Goal: Find specific page/section: Find specific page/section

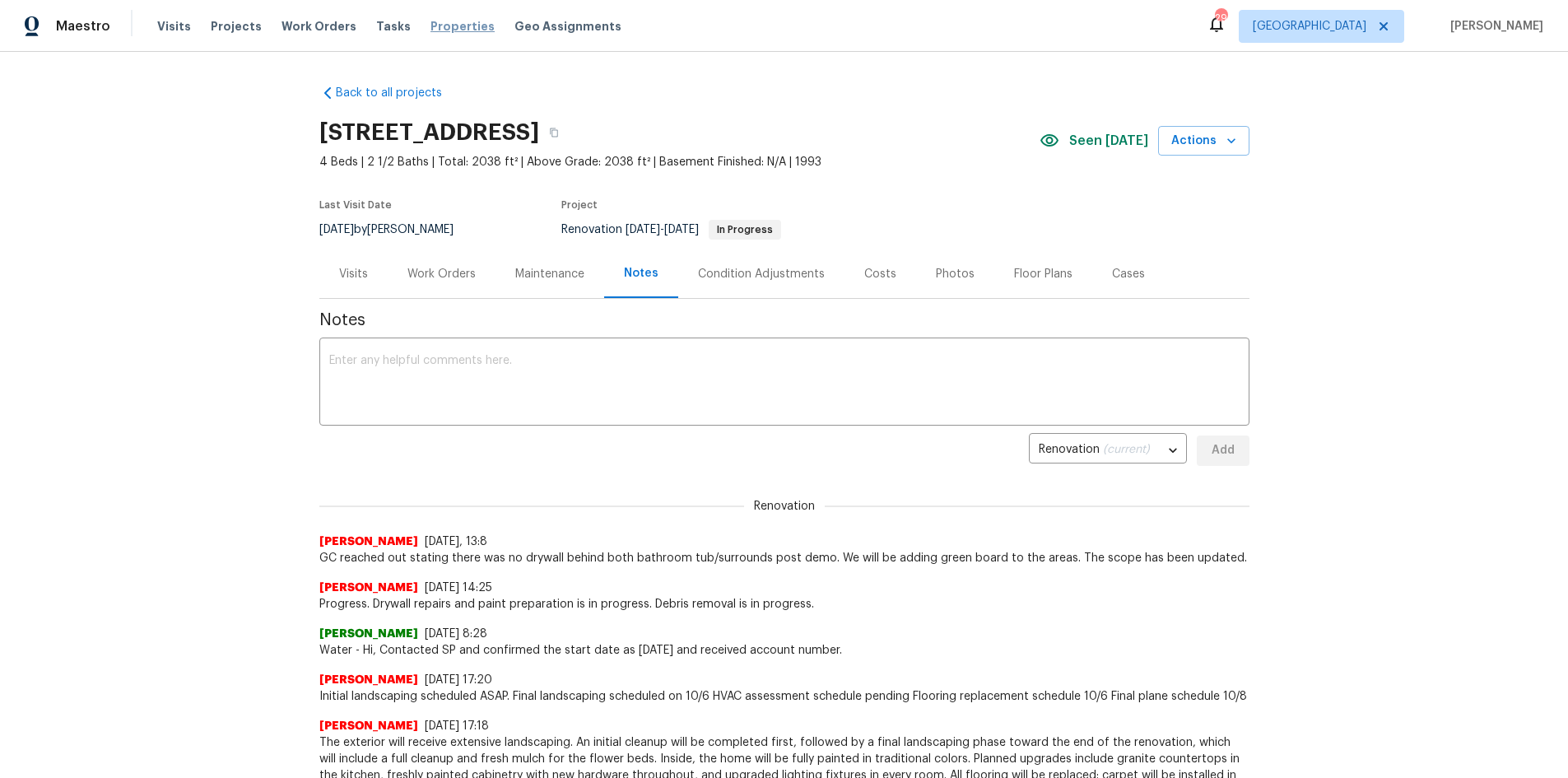
click at [435, 22] on span "Properties" at bounding box center [462, 26] width 65 height 16
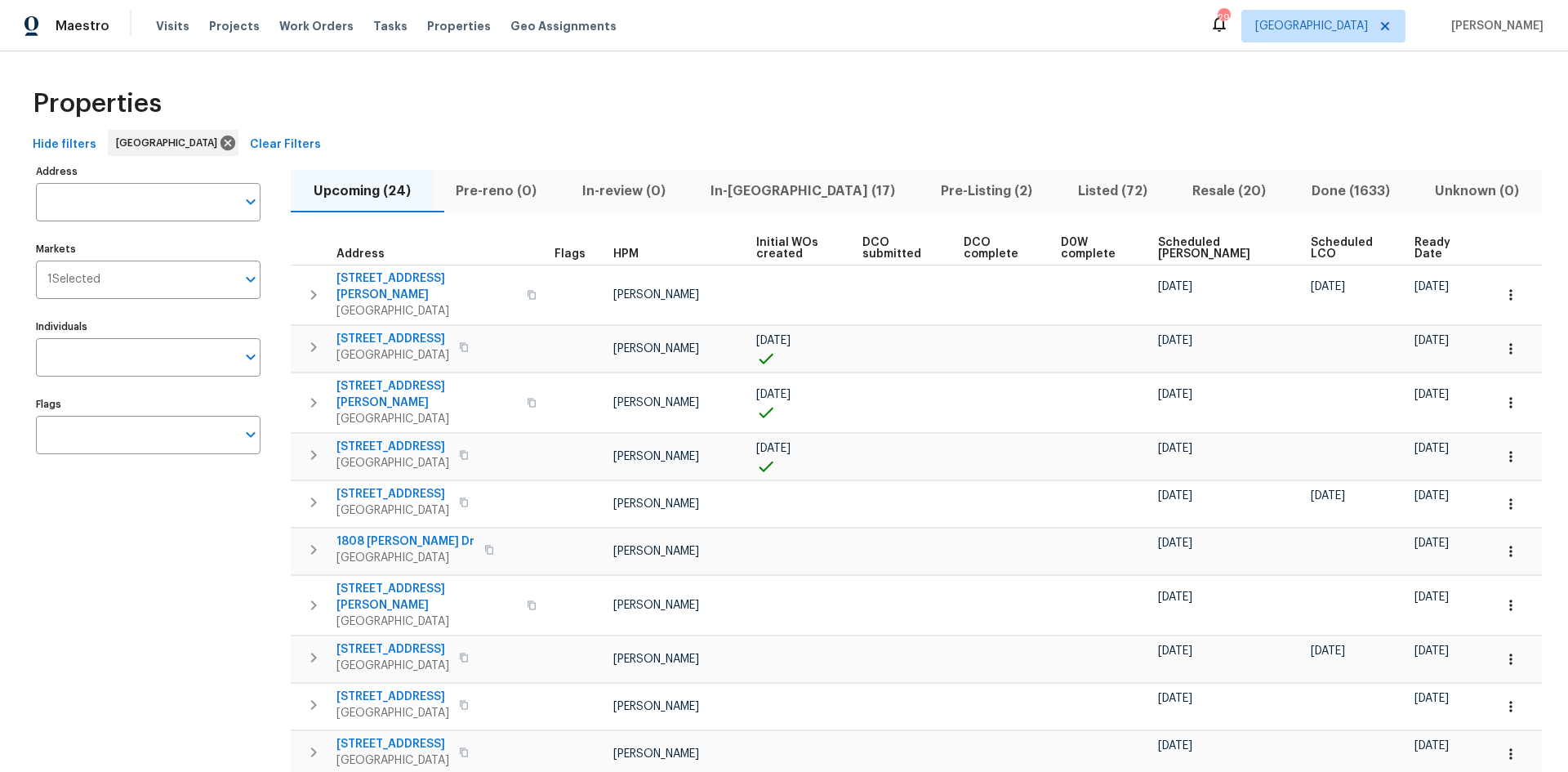
click at [1065, 193] on span "Listed (72)" at bounding box center [1112, 191] width 95 height 23
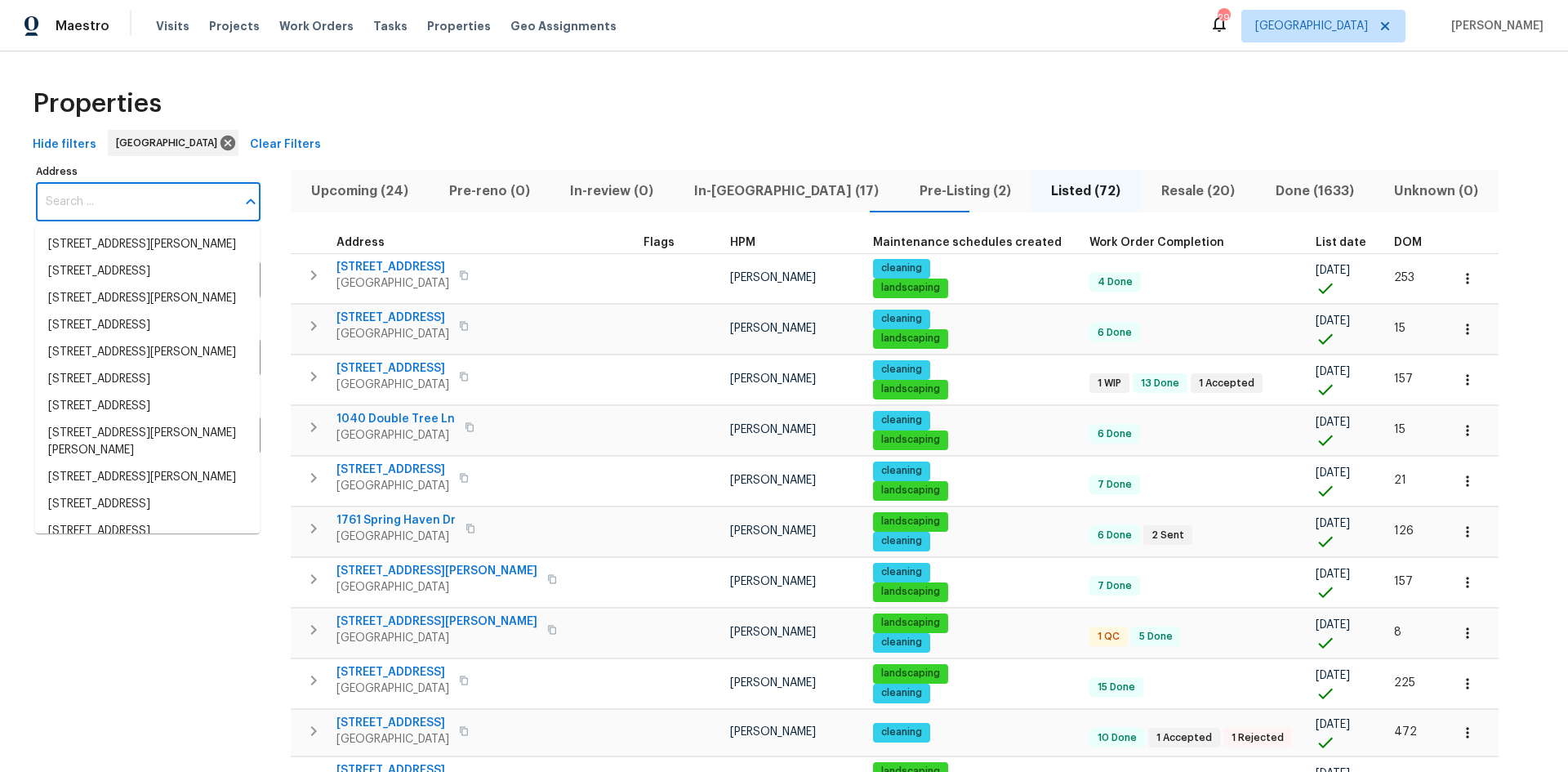
click at [140, 205] on input "Address" at bounding box center [135, 202] width 200 height 38
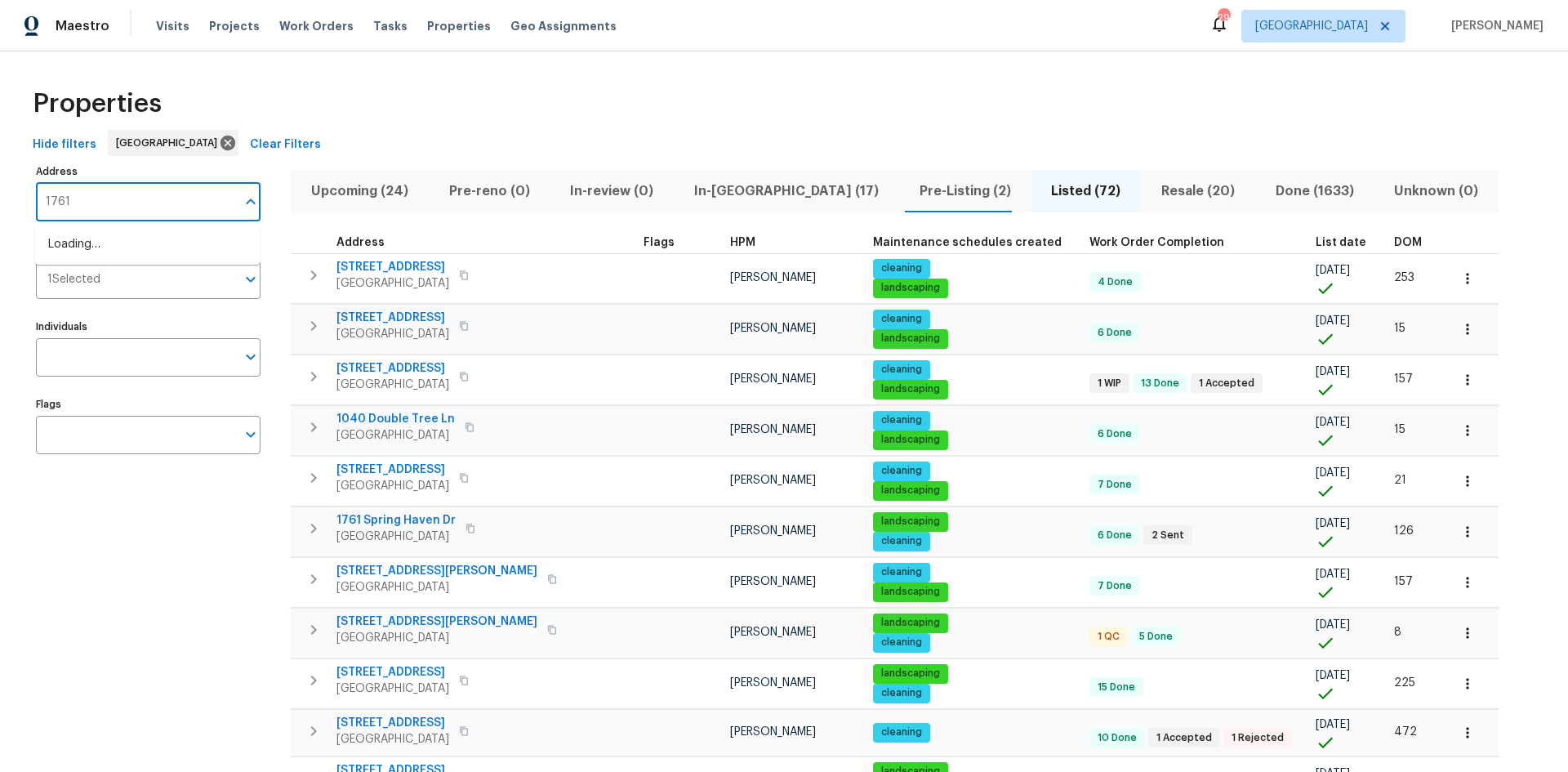
type input "1761"
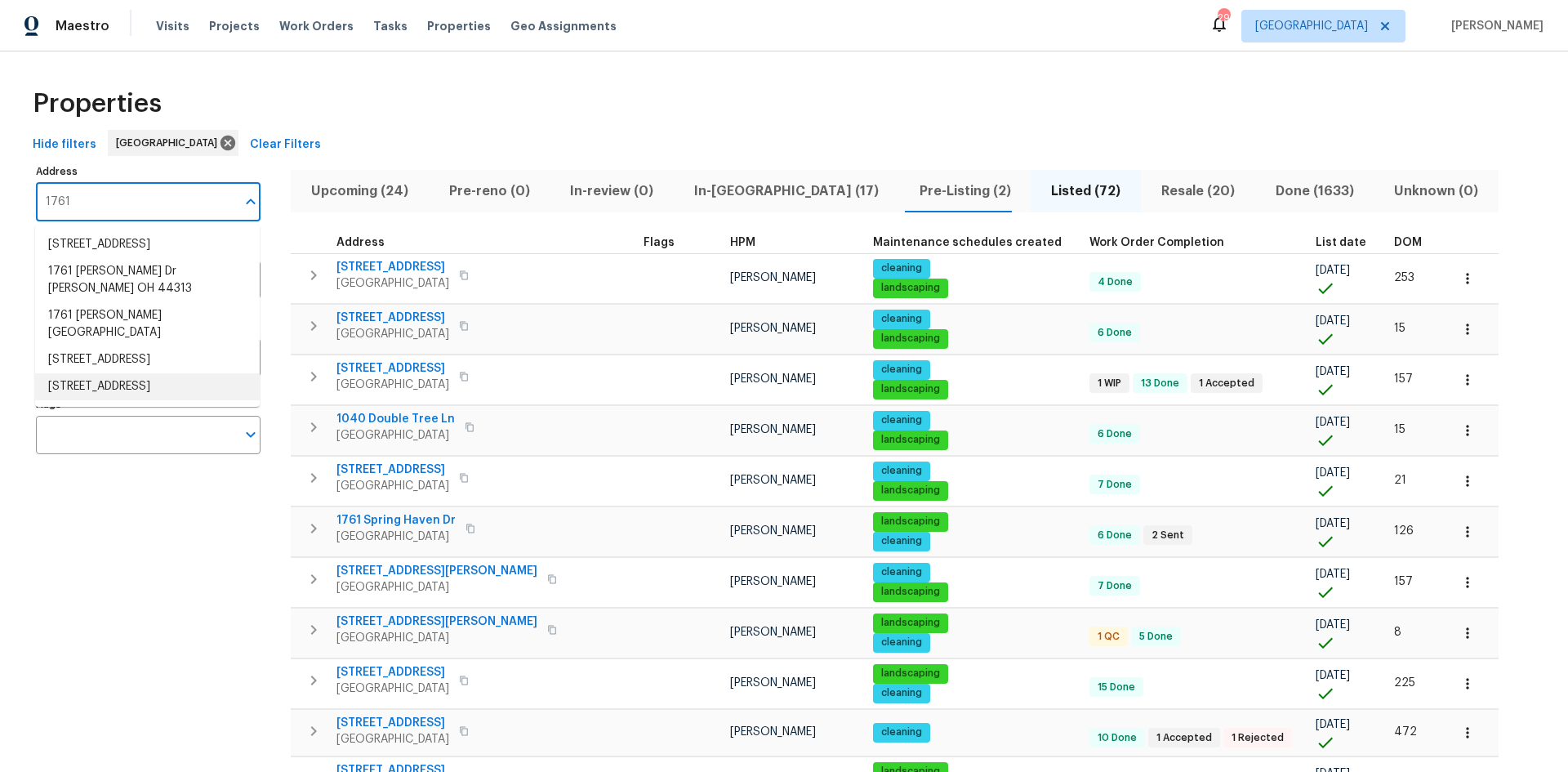
click at [91, 400] on li "[STREET_ADDRESS]" at bounding box center [148, 387] width 225 height 27
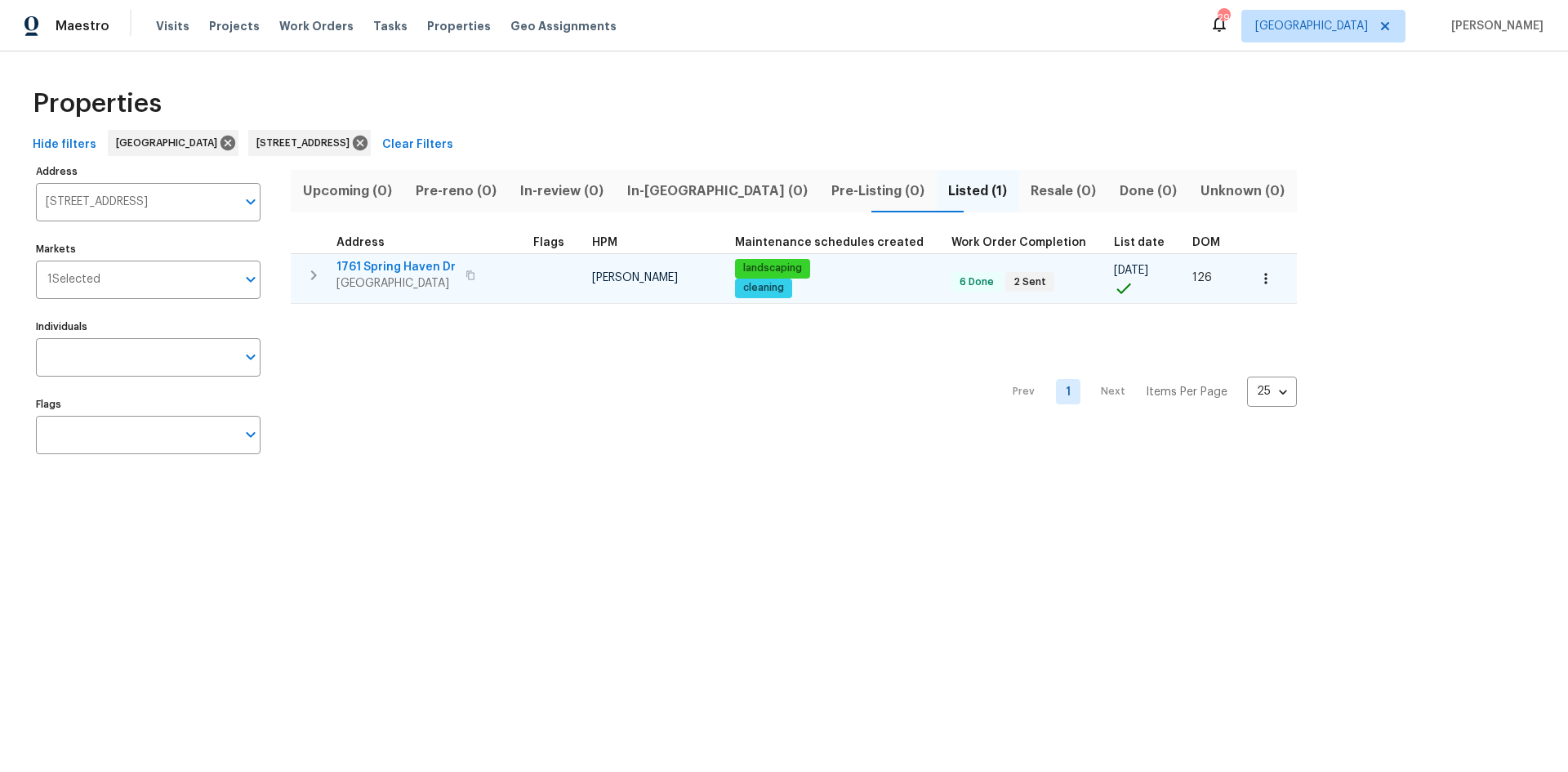
click at [1258, 279] on icon "button" at bounding box center [1266, 278] width 16 height 16
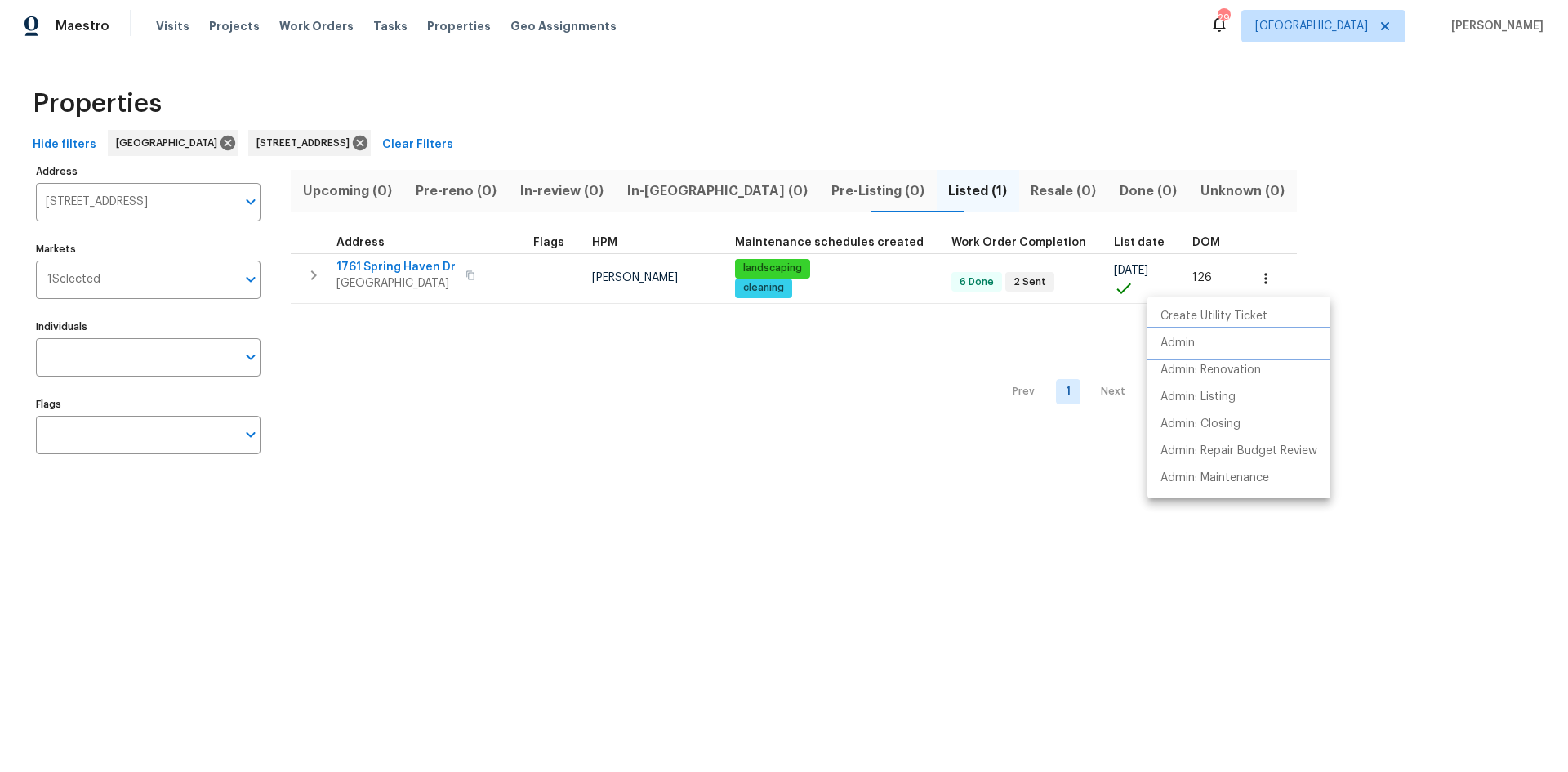
click at [1182, 345] on p "Admin" at bounding box center [1177, 343] width 35 height 17
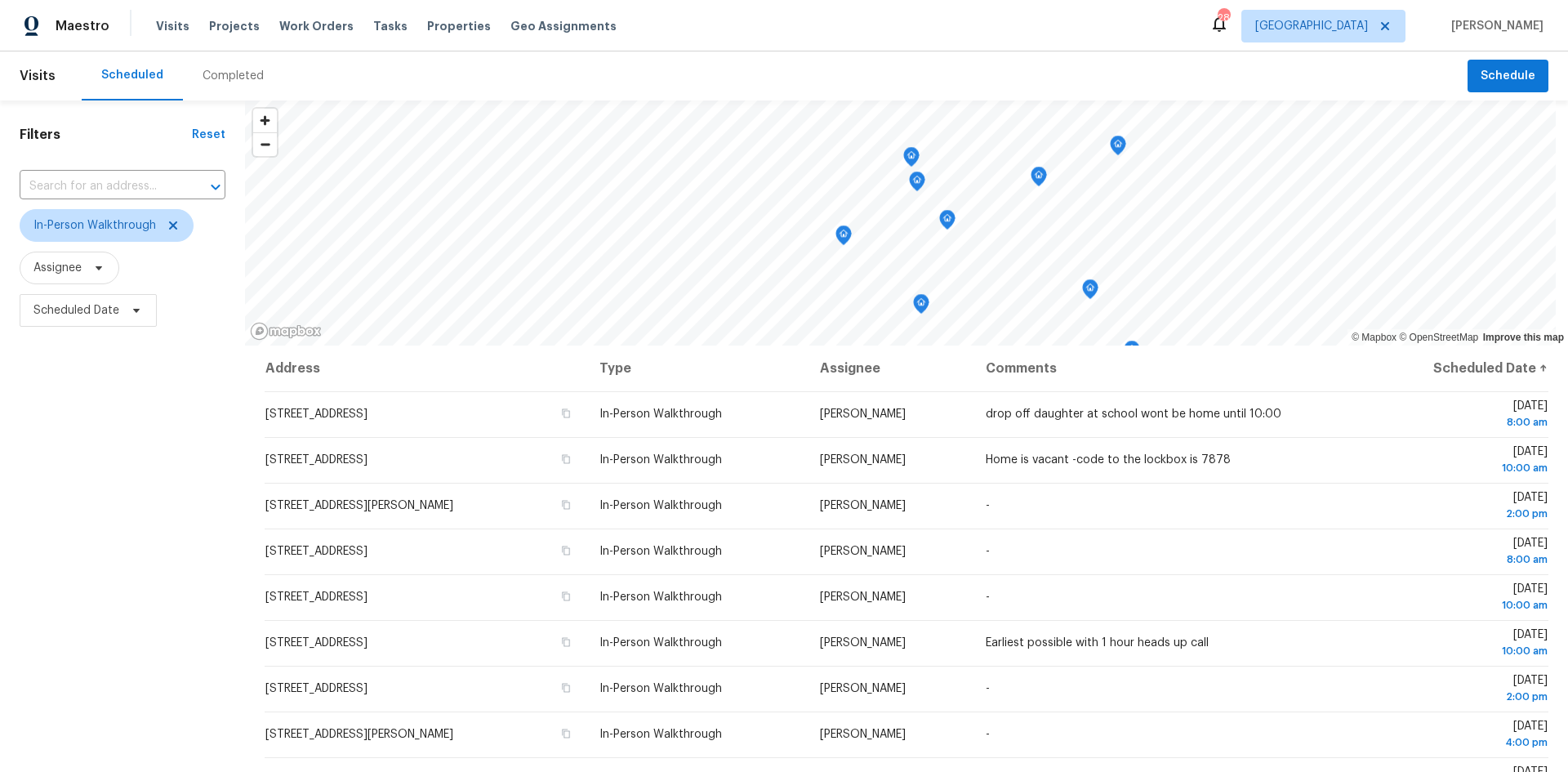
scroll to position [204, 0]
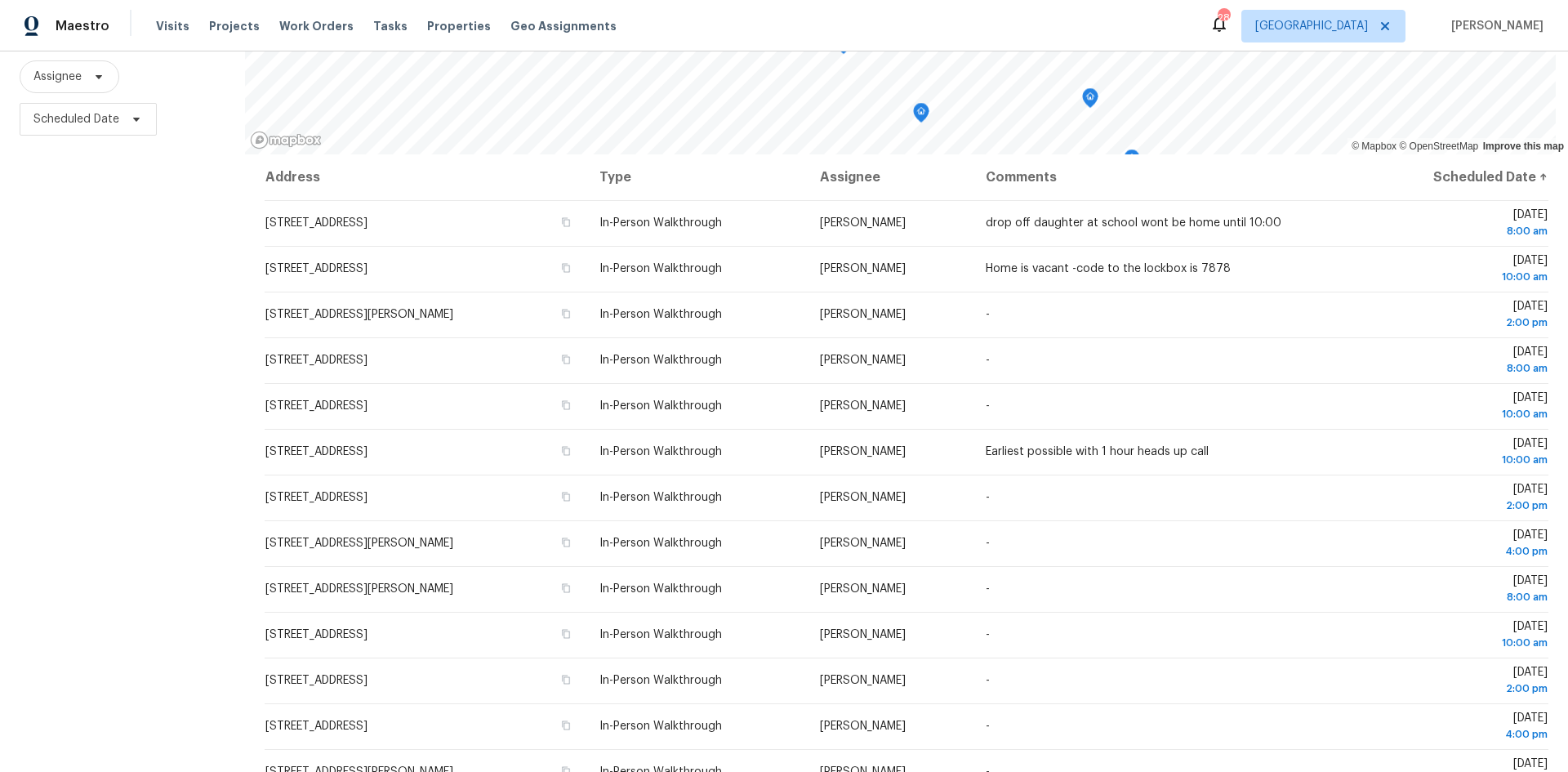
click at [160, 250] on div "Filters Reset ​ In-Person Walkthrough Assignee Scheduled Date" at bounding box center [123, 341] width 245 height 863
